Goal: Task Accomplishment & Management: Use online tool/utility

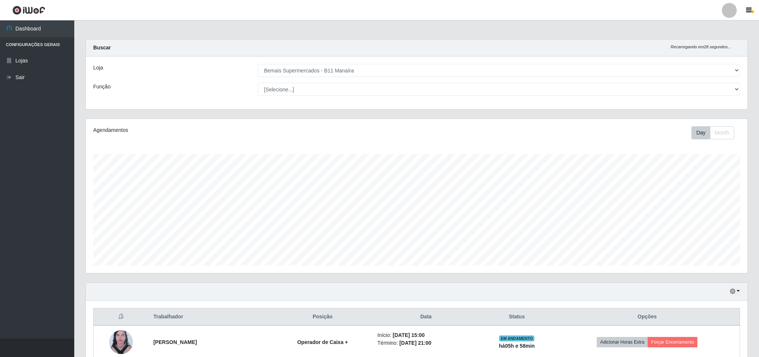
select select "409"
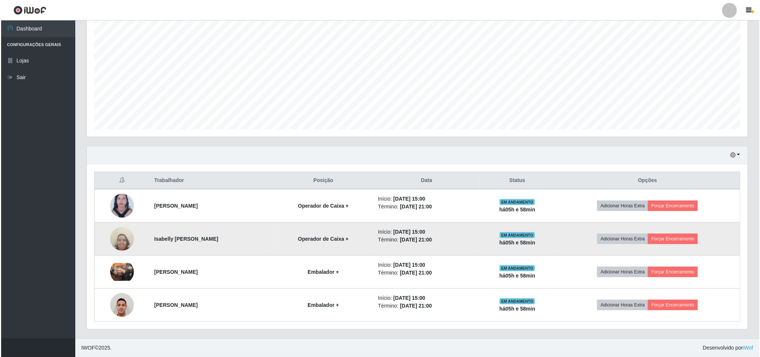
scroll to position [155, 661]
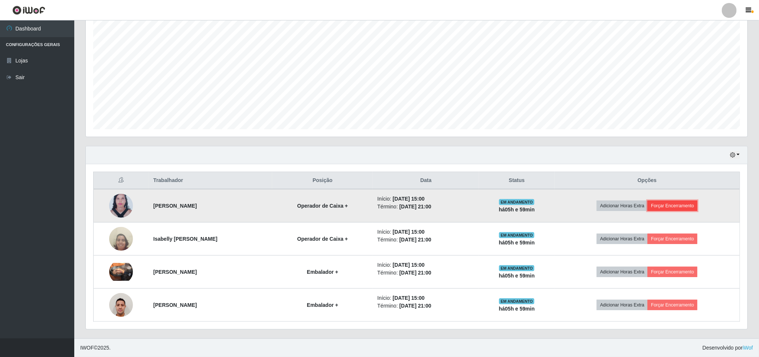
click at [681, 207] on button "Forçar Encerramento" at bounding box center [672, 205] width 50 height 10
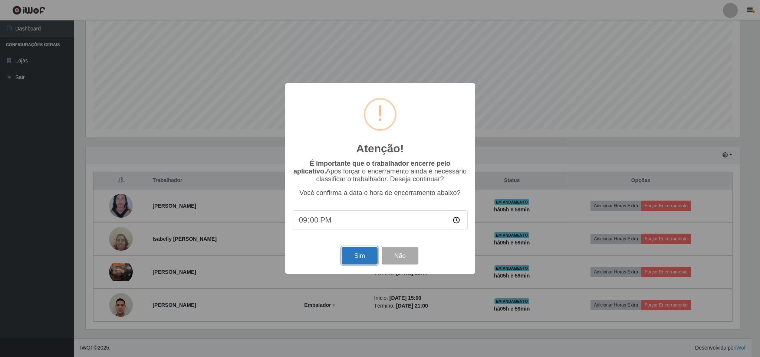
click at [369, 260] on button "Sim" at bounding box center [360, 255] width 36 height 17
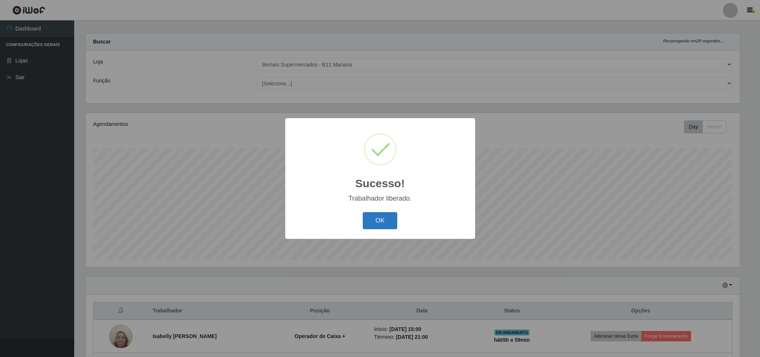
click at [387, 225] on button "OK" at bounding box center [380, 220] width 35 height 17
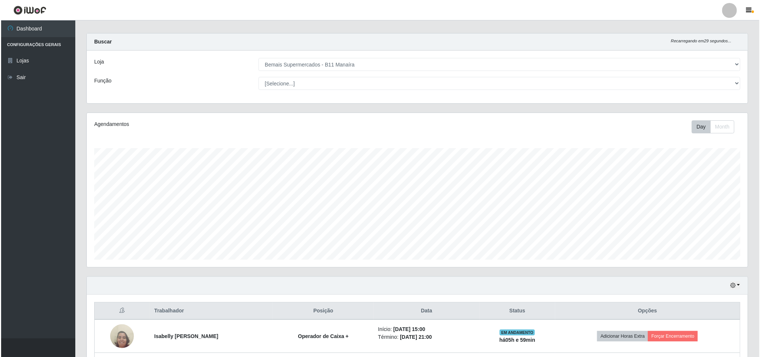
scroll to position [106, 0]
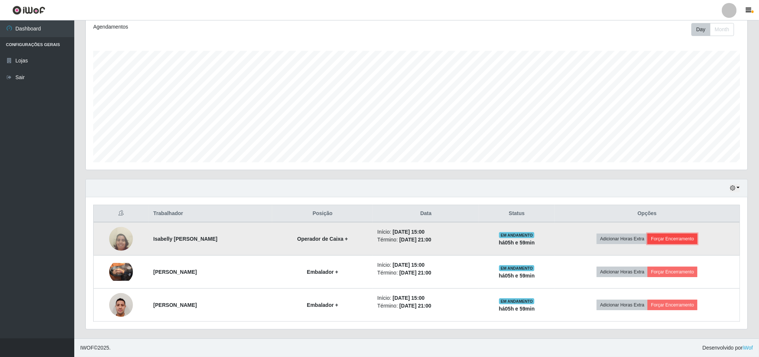
click at [690, 236] on button "Forçar Encerramento" at bounding box center [672, 238] width 50 height 10
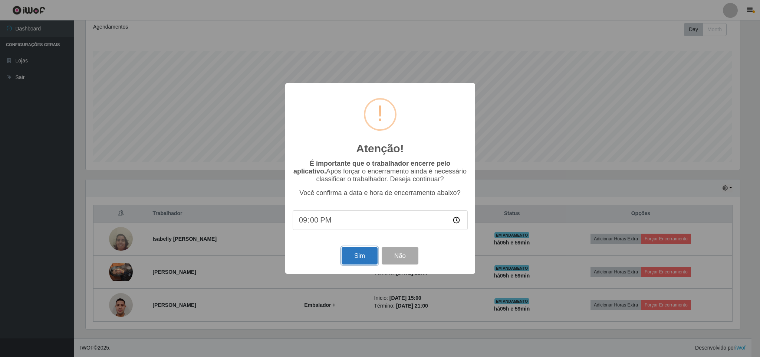
click at [347, 255] on button "Sim" at bounding box center [360, 255] width 36 height 17
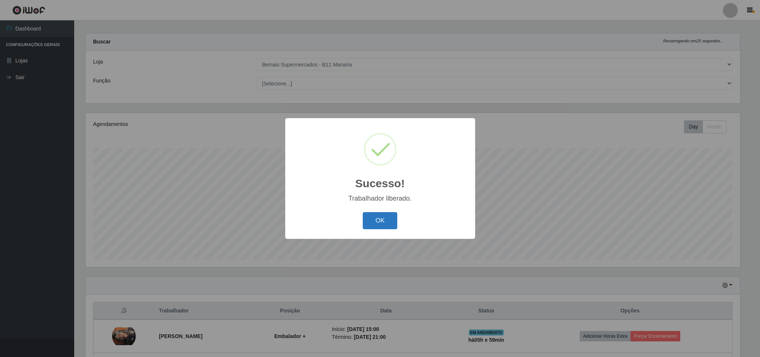
click at [379, 220] on button "OK" at bounding box center [380, 220] width 35 height 17
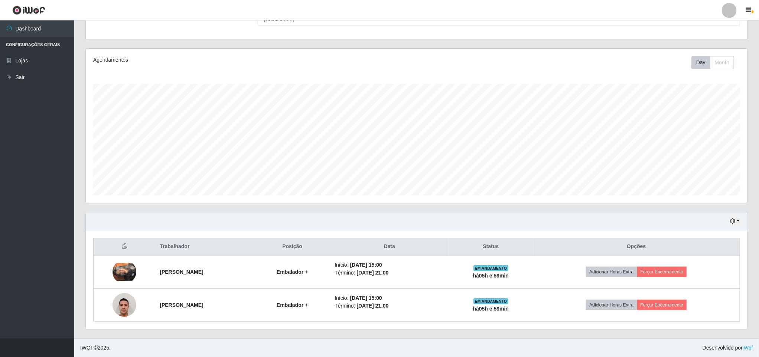
scroll to position [72, 0]
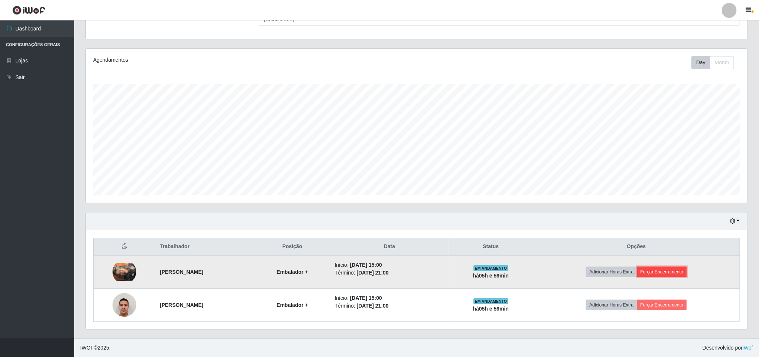
click at [681, 272] on button "Forçar Encerramento" at bounding box center [662, 271] width 50 height 10
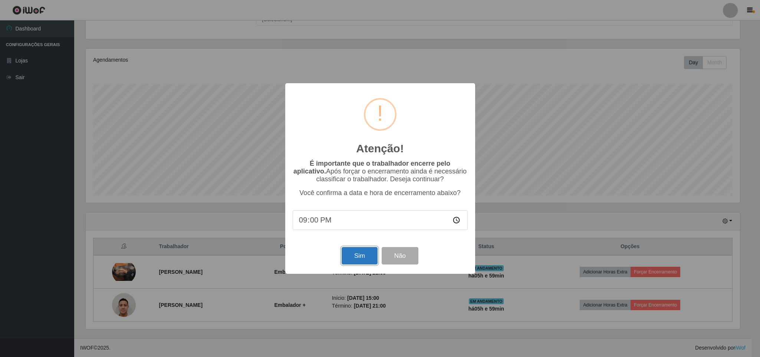
click at [369, 259] on button "Sim" at bounding box center [360, 255] width 36 height 17
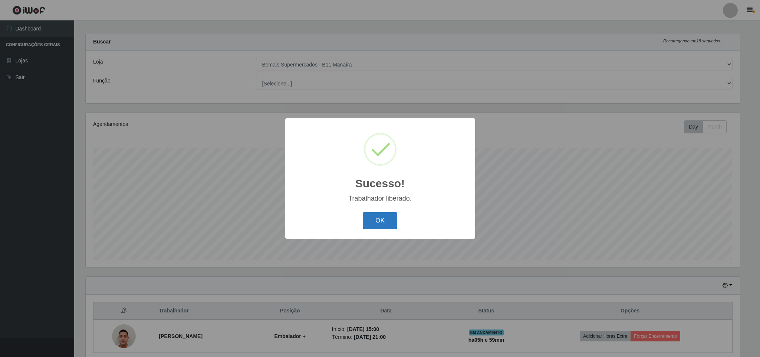
click at [392, 213] on button "OK" at bounding box center [380, 220] width 35 height 17
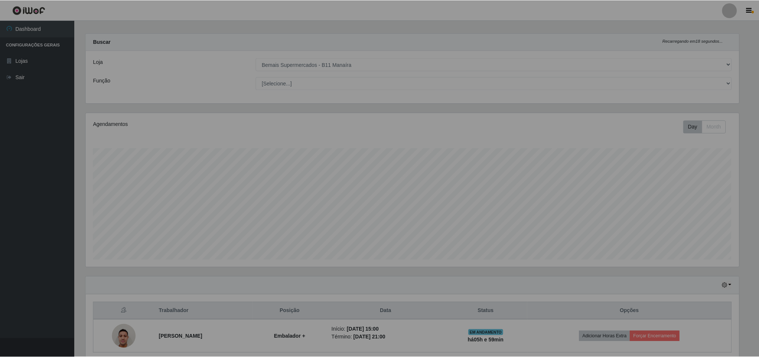
scroll to position [155, 661]
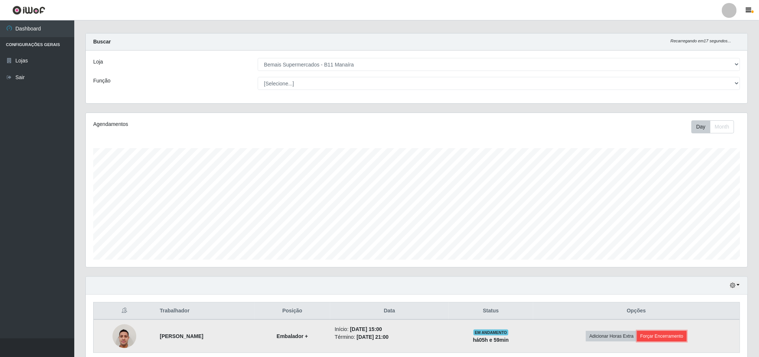
click at [672, 333] on button "Forçar Encerramento" at bounding box center [662, 336] width 50 height 10
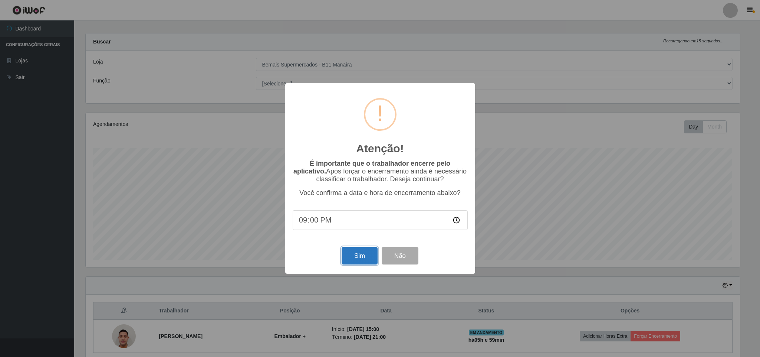
click at [359, 254] on button "Sim" at bounding box center [360, 255] width 36 height 17
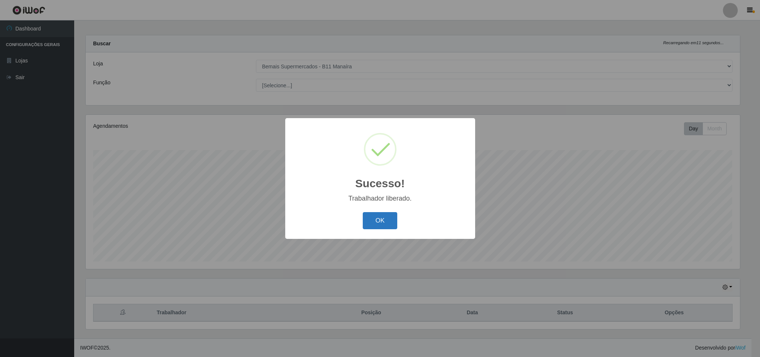
click at [386, 217] on button "OK" at bounding box center [380, 220] width 35 height 17
